Goal: Book appointment/travel/reservation

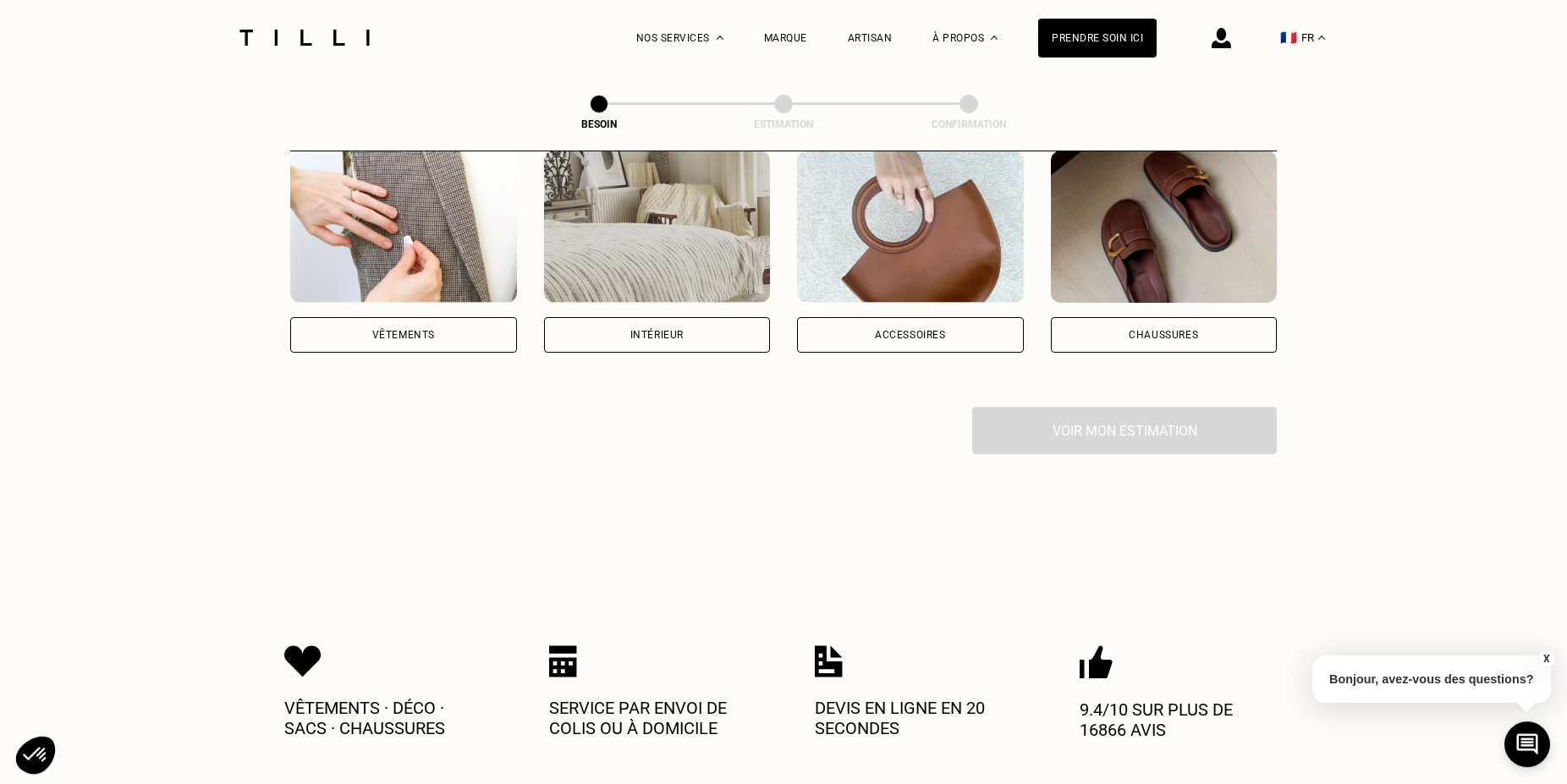
scroll to position [345, 0]
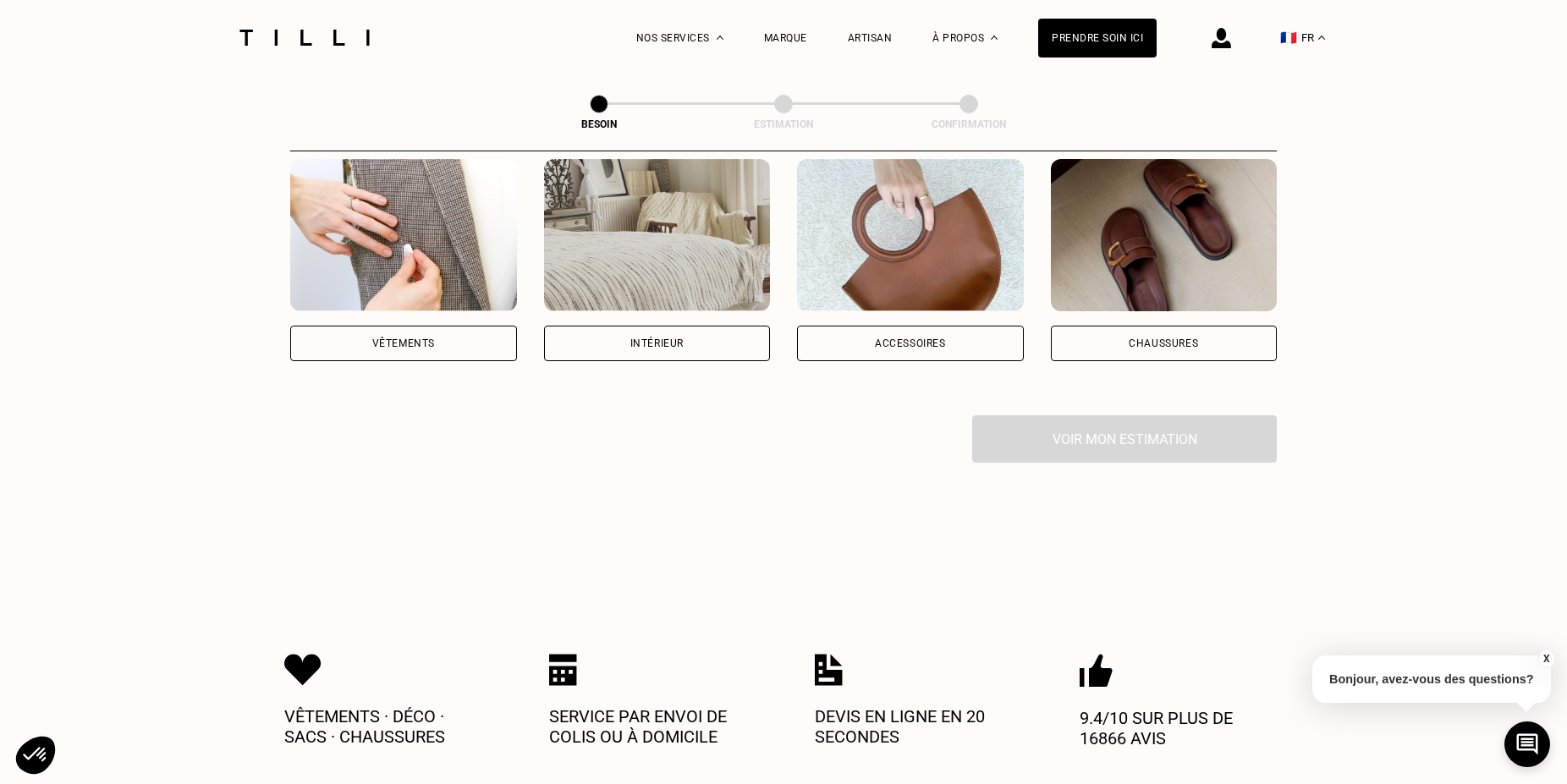
click at [928, 326] on div "Accessoires" at bounding box center [910, 344] width 227 height 36
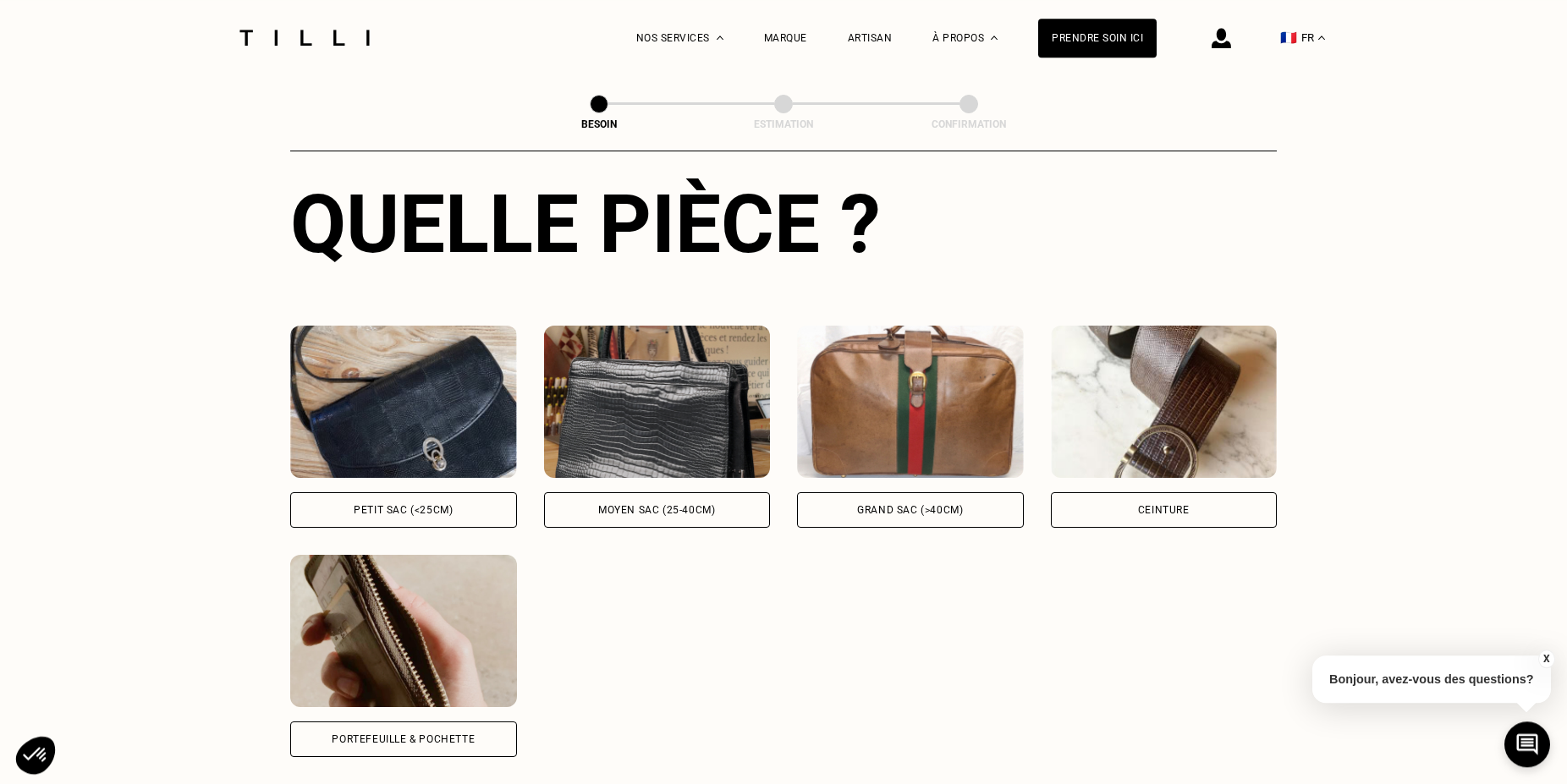
scroll to position [640, 0]
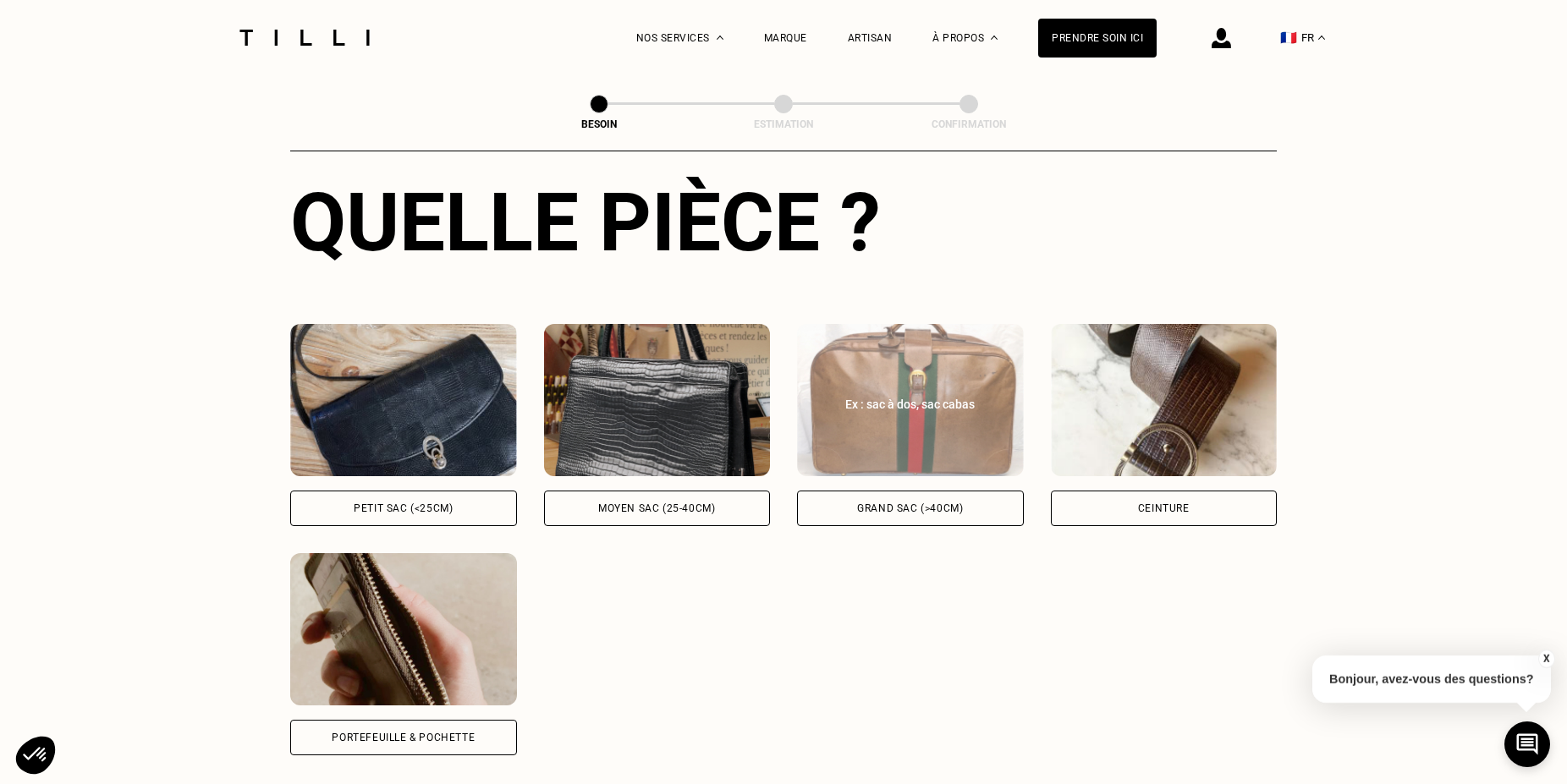
click at [923, 499] on div "Grand sac (>40cm)" at bounding box center [910, 508] width 227 height 36
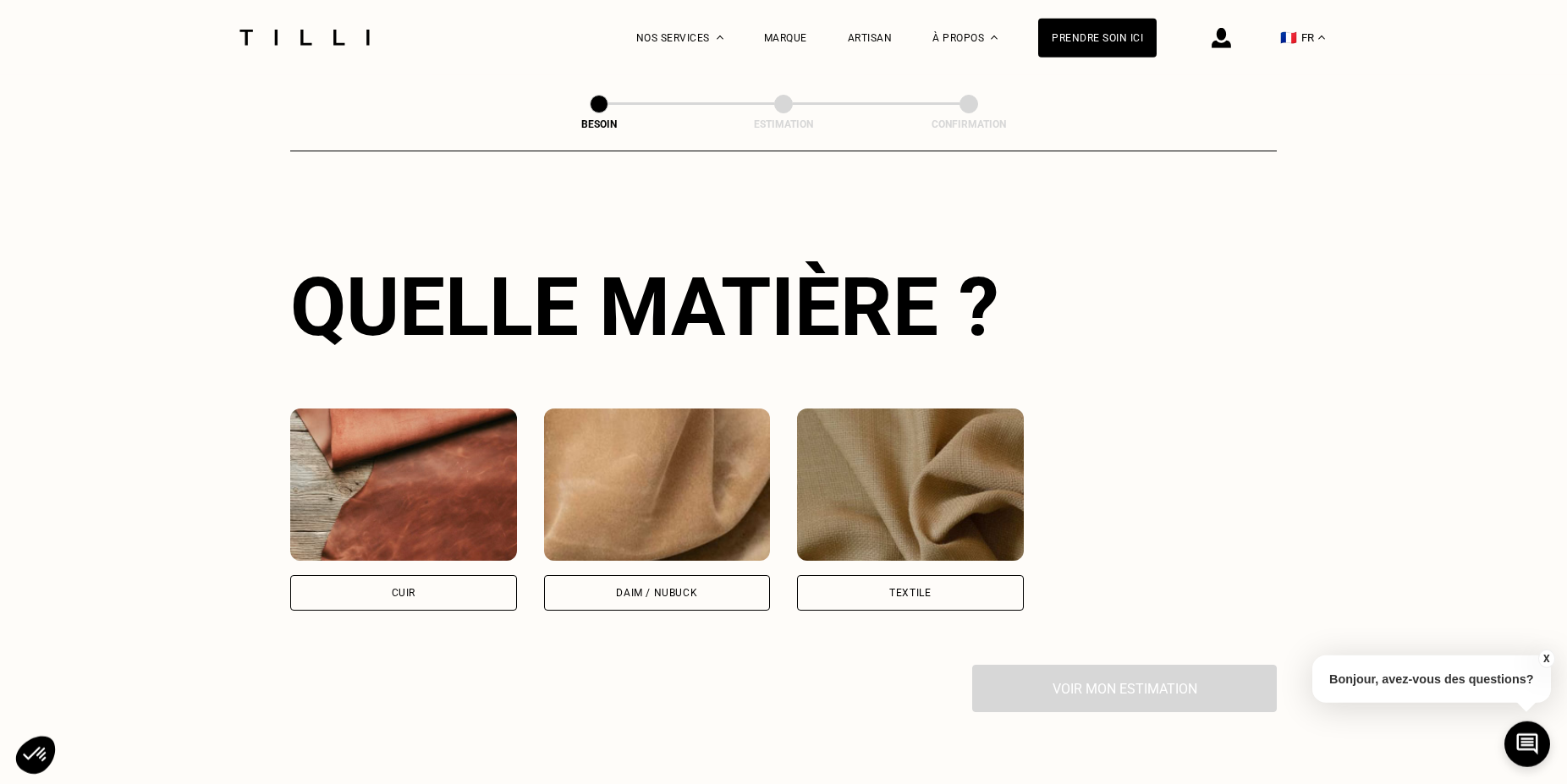
scroll to position [1245, 0]
click at [922, 587] on div "Textile" at bounding box center [910, 592] width 42 height 10
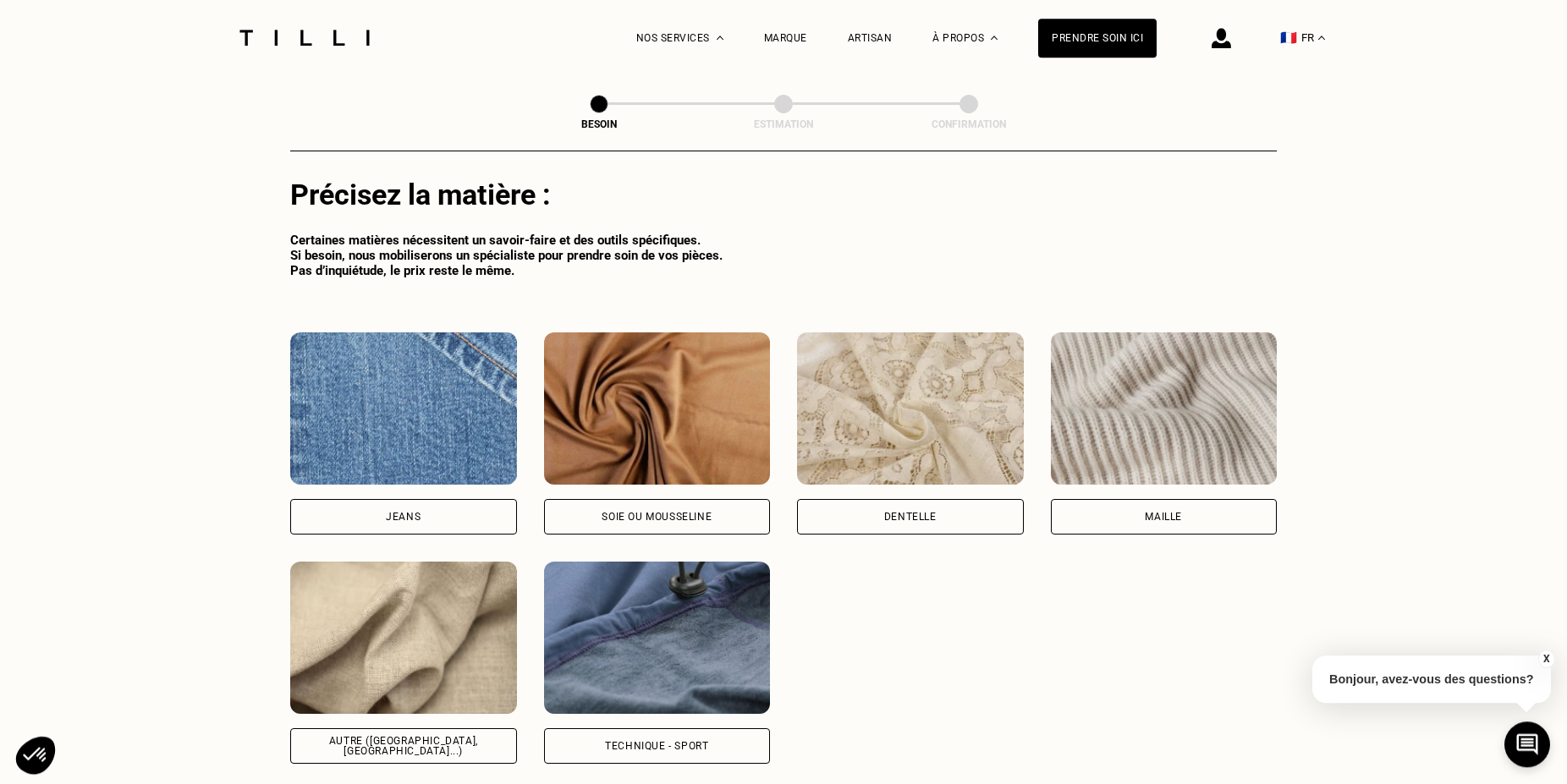
scroll to position [1793, 0]
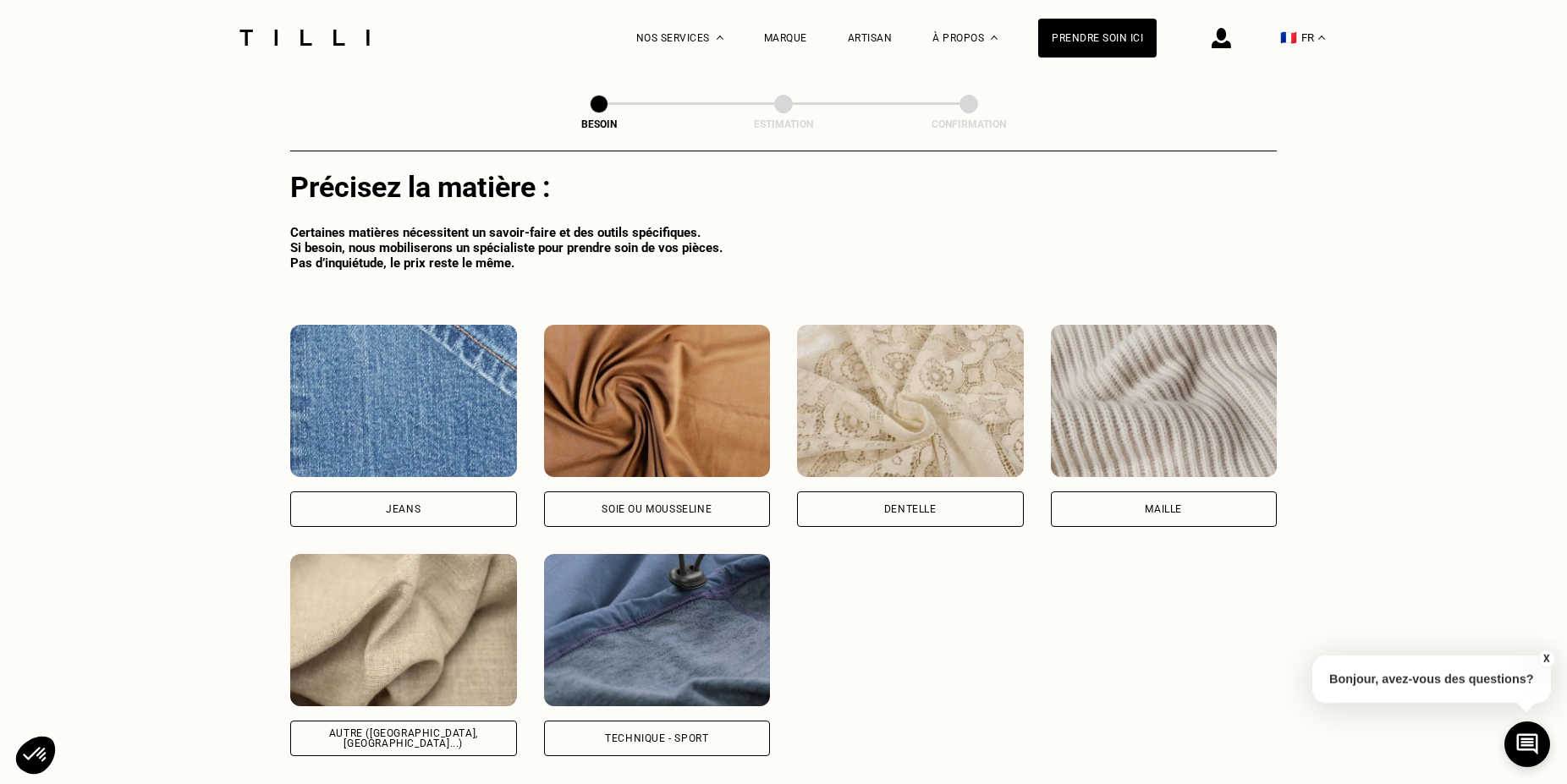
click at [412, 729] on div "Autre (coton, jersey...)" at bounding box center [403, 738] width 198 height 20
select select "FR"
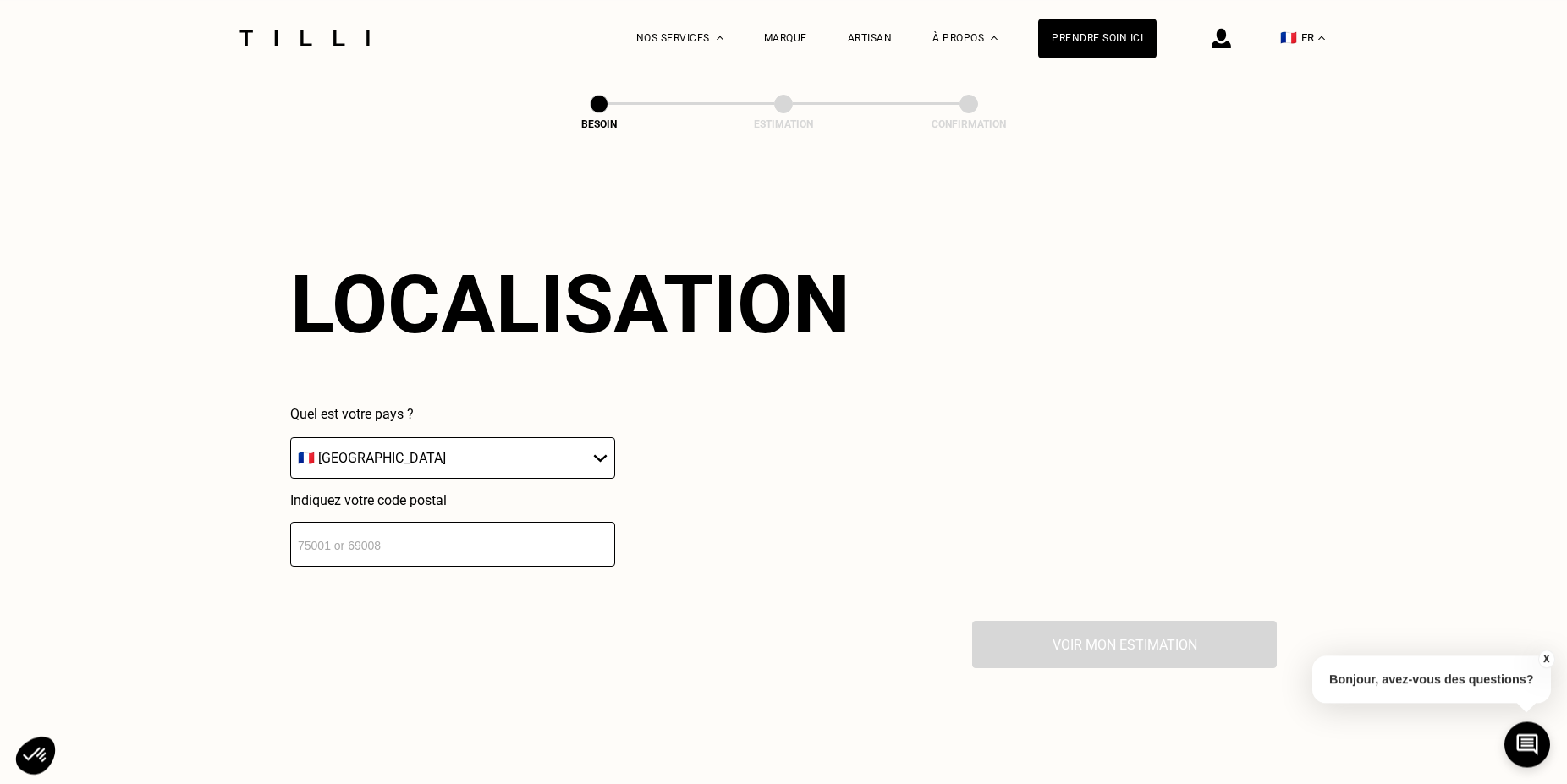
scroll to position [2401, 0]
click at [517, 540] on input "number" at bounding box center [452, 542] width 325 height 45
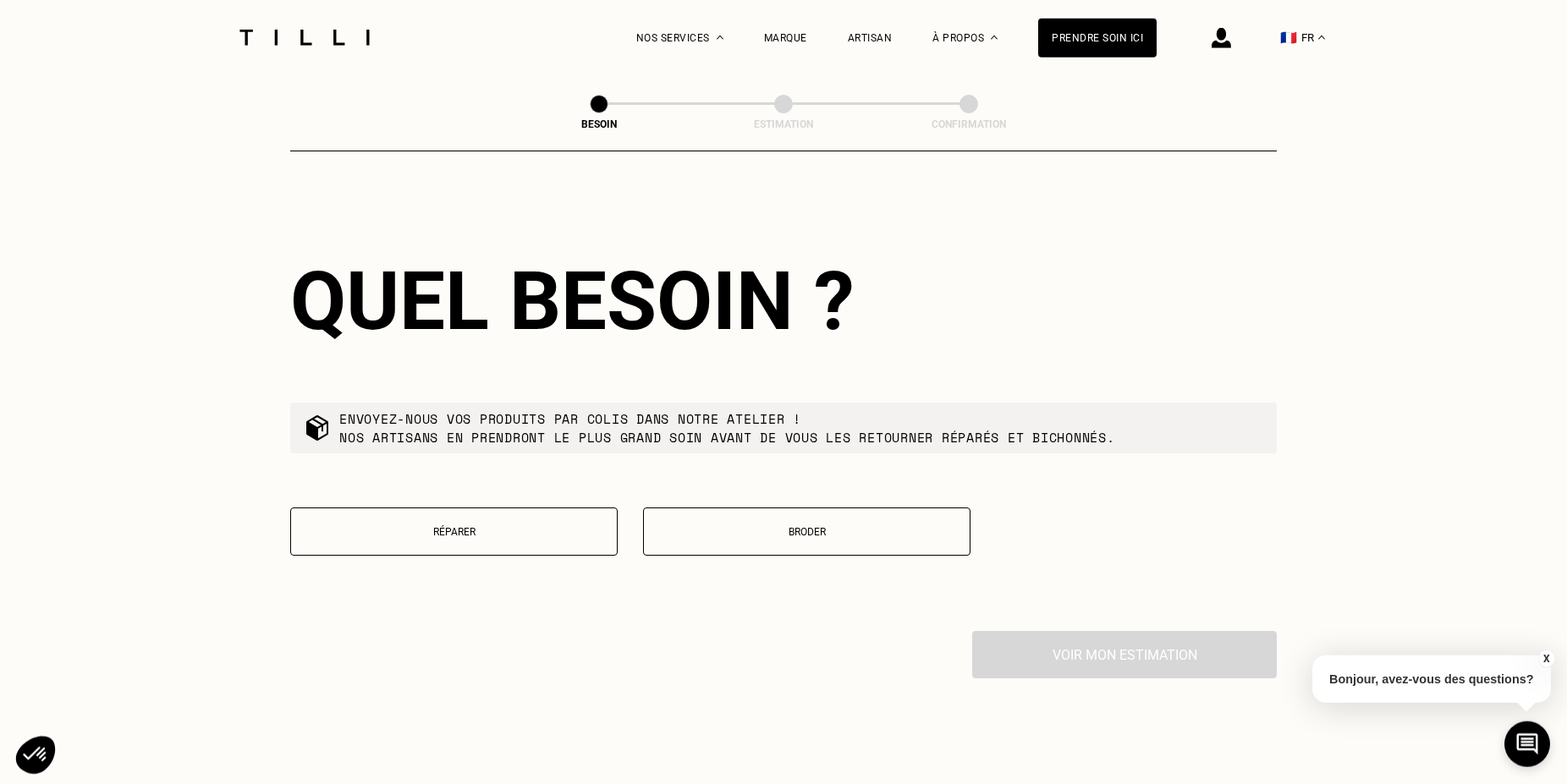
scroll to position [2823, 0]
type input "75014"
click at [506, 540] on button "Réparer" at bounding box center [454, 529] width 328 height 48
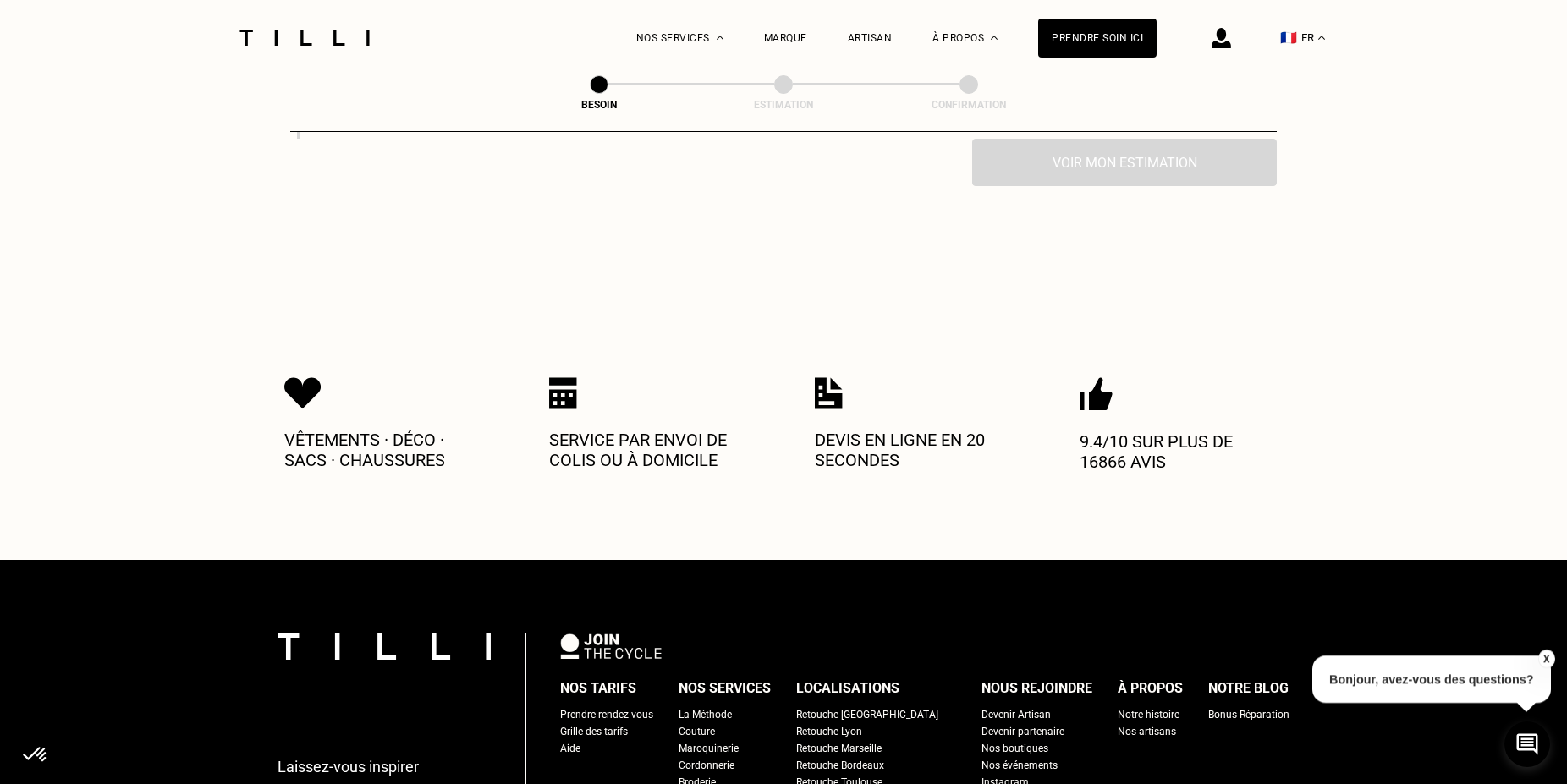
scroll to position [3171, 0]
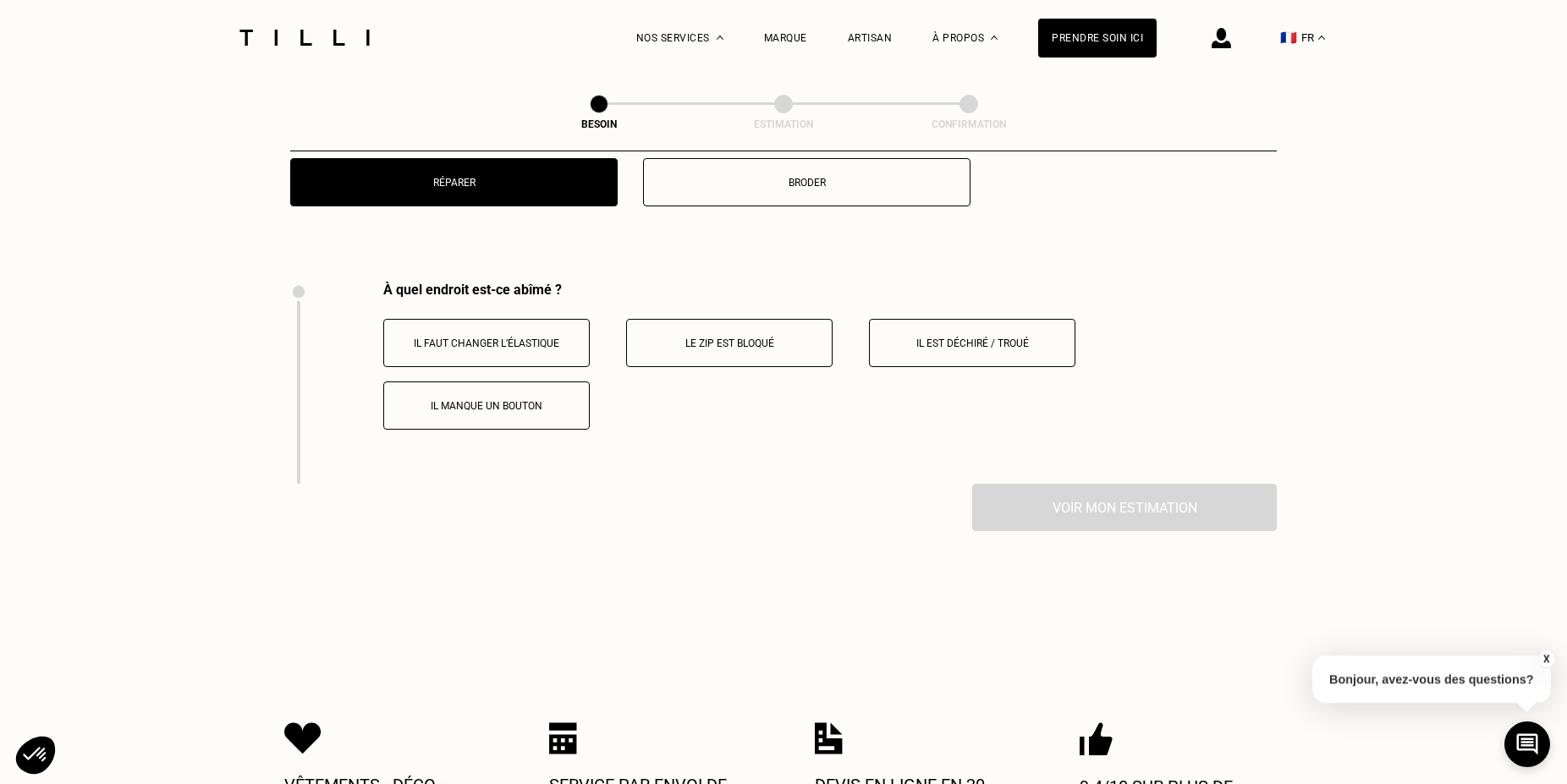
click at [985, 348] on button "Il est déchiré / troué" at bounding box center [972, 343] width 206 height 48
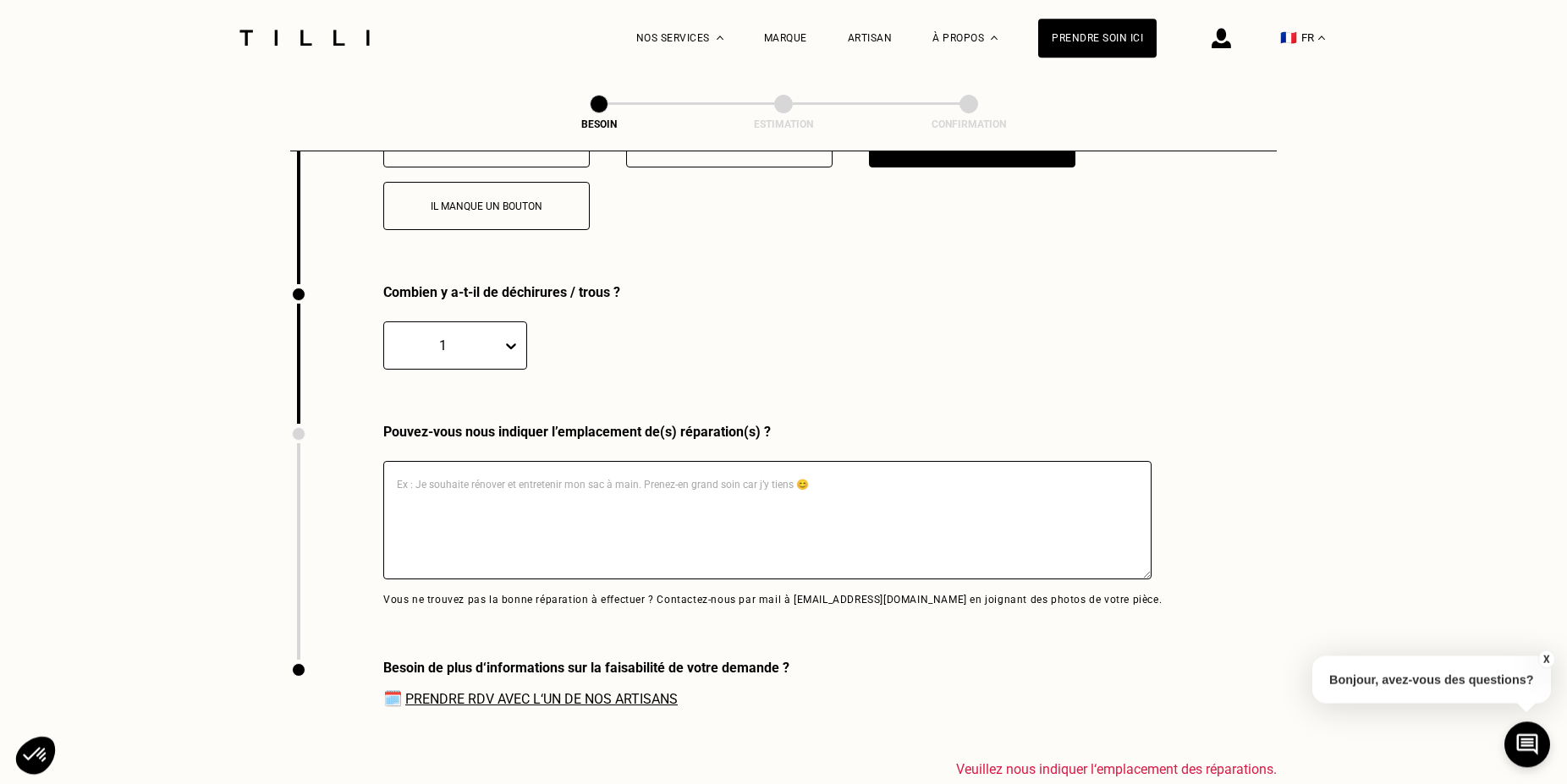
scroll to position [3373, 0]
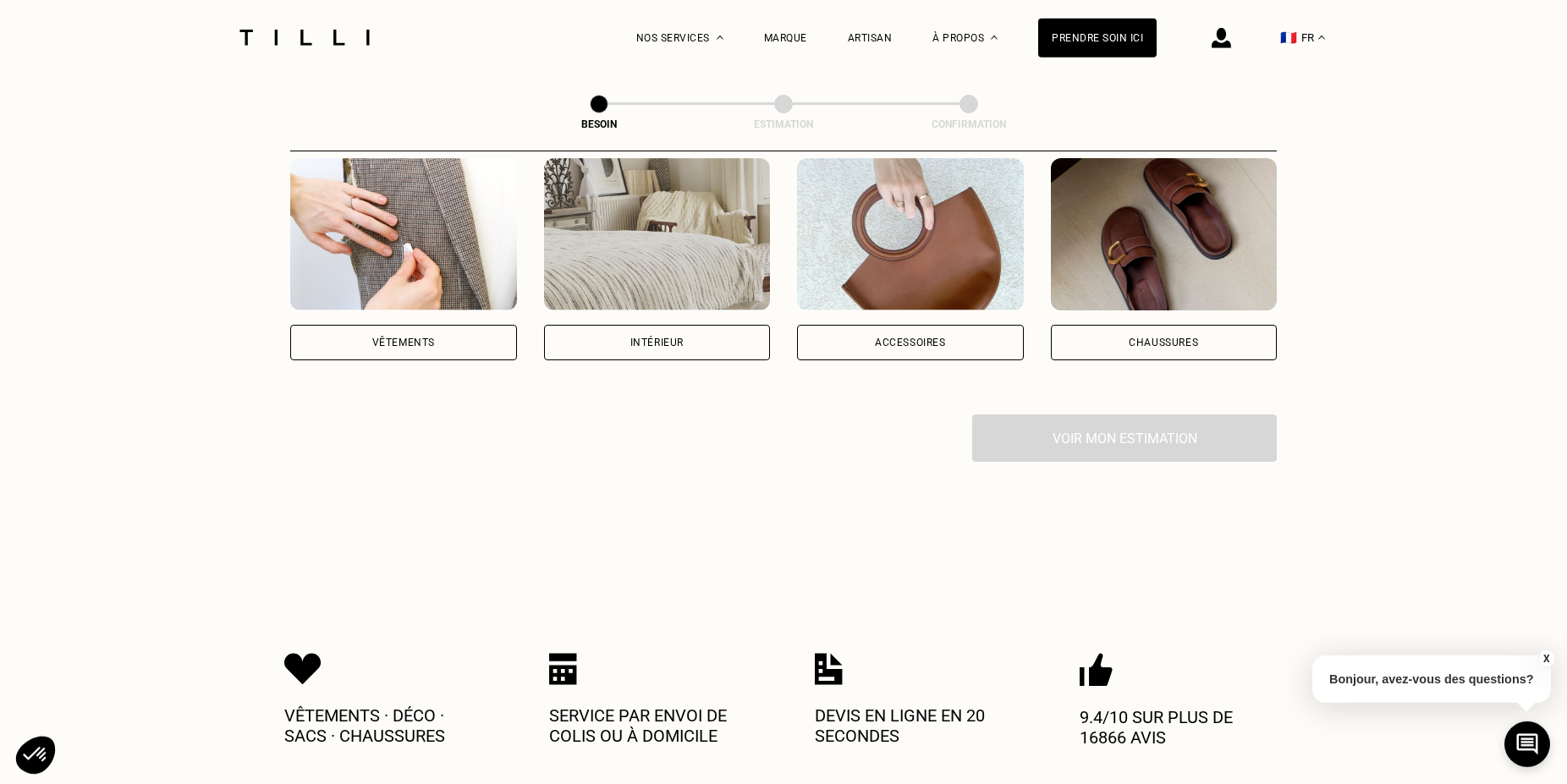
scroll to position [431, 0]
click at [907, 253] on img at bounding box center [910, 234] width 227 height 152
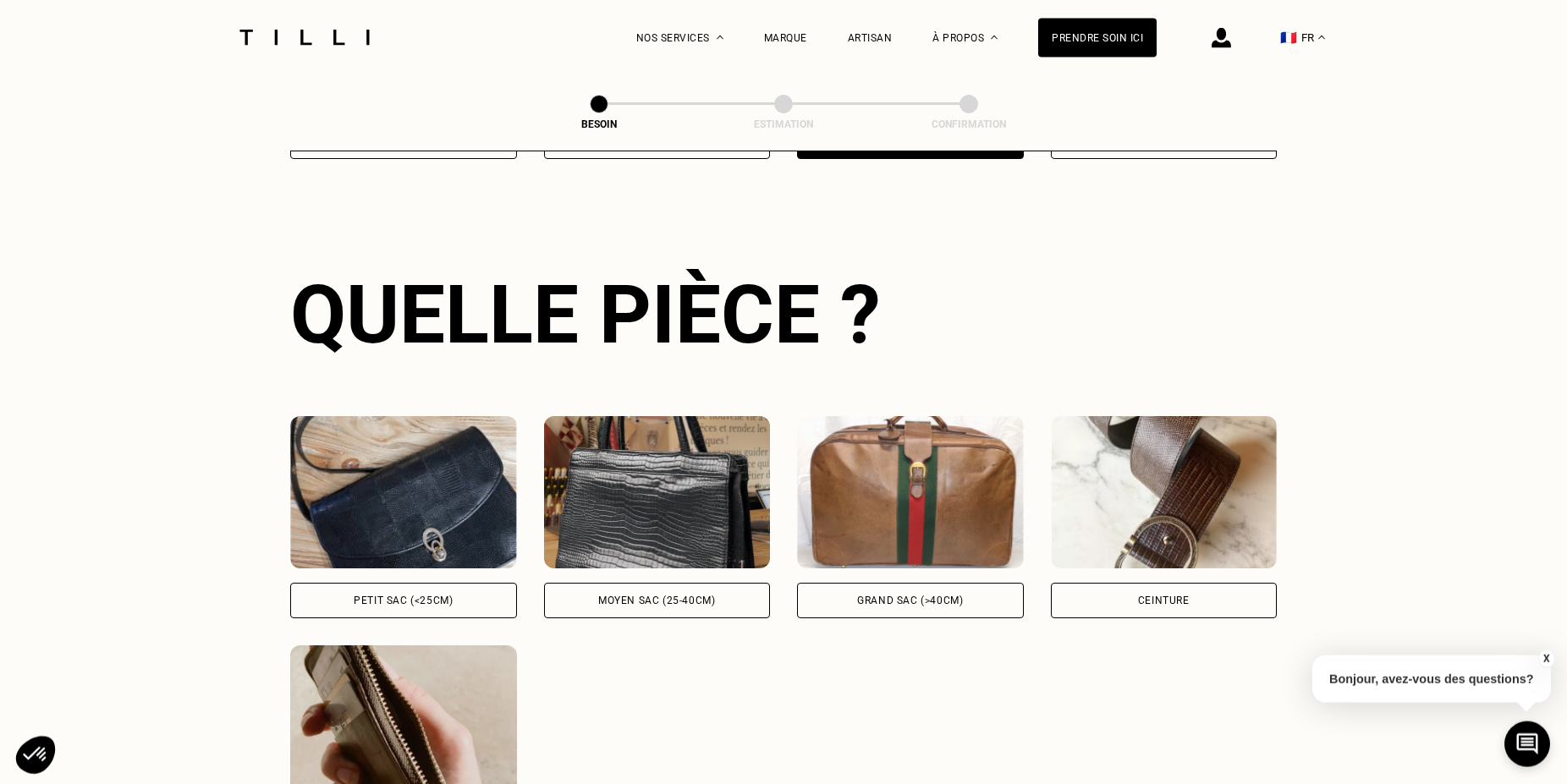
scroll to position [553, 0]
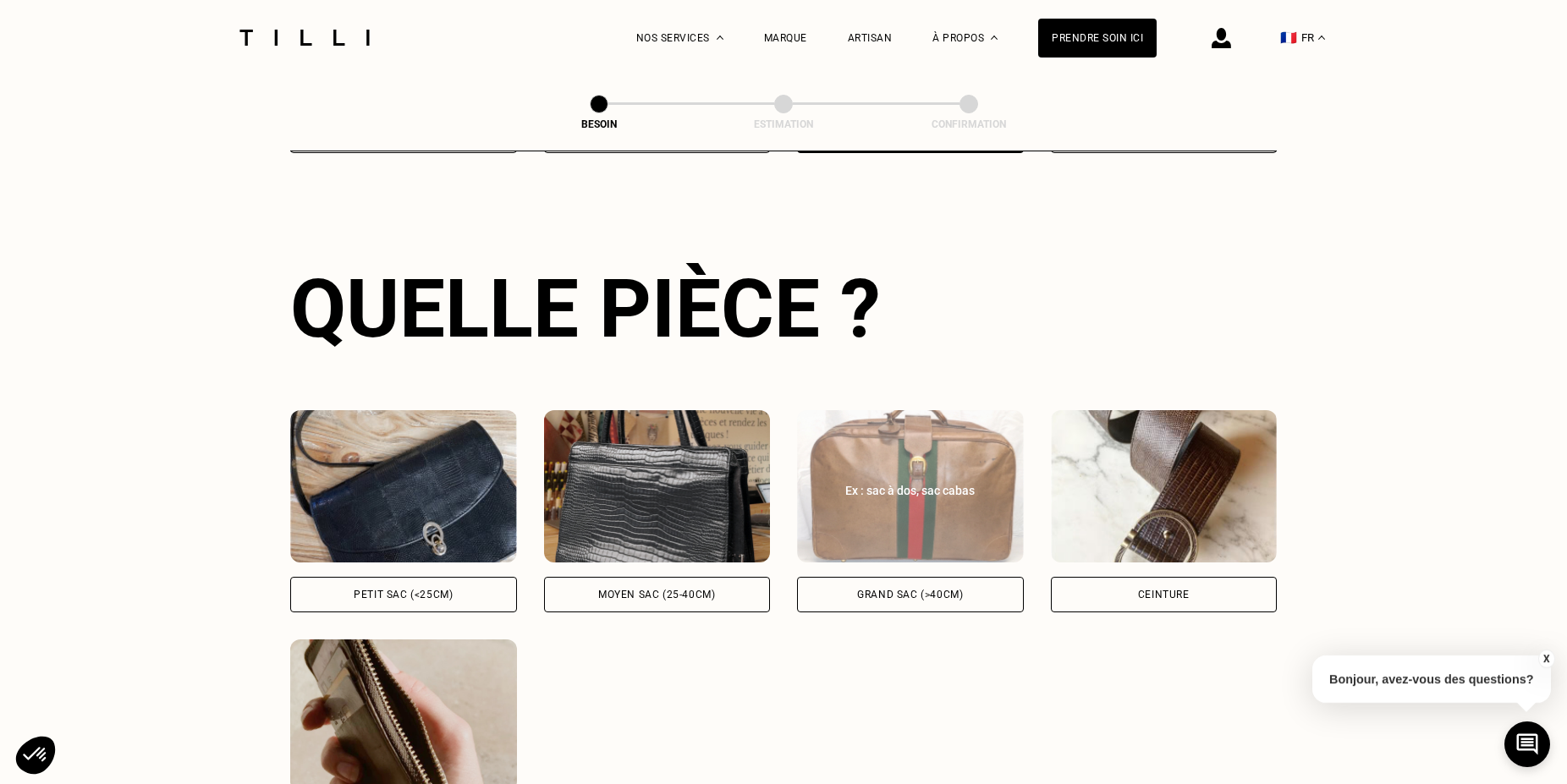
click at [917, 473] on div "Ex : sac à dos, sac cabas" at bounding box center [910, 486] width 227 height 25
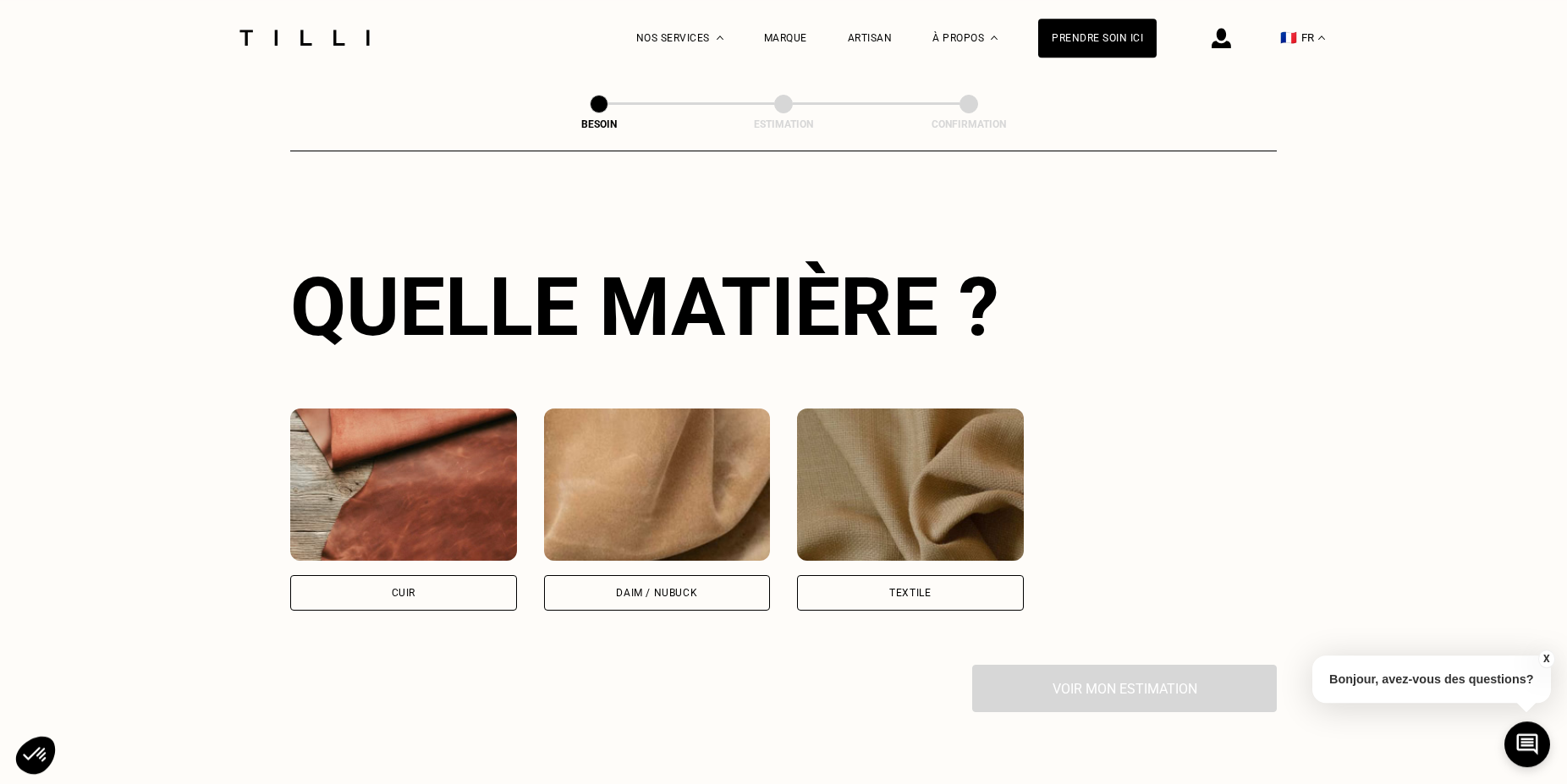
scroll to position [1245, 0]
